Goal: Task Accomplishment & Management: Use online tool/utility

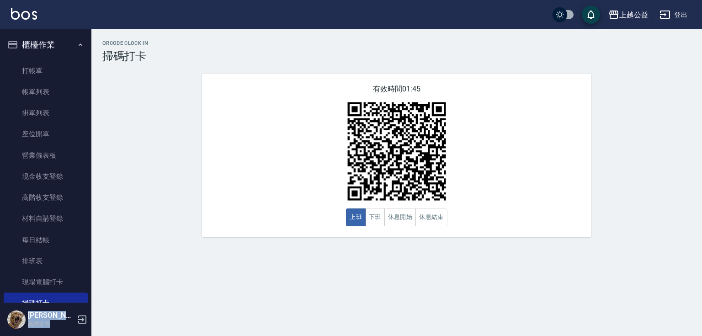
scroll to position [1086, 0]
